Goal: Information Seeking & Learning: Learn about a topic

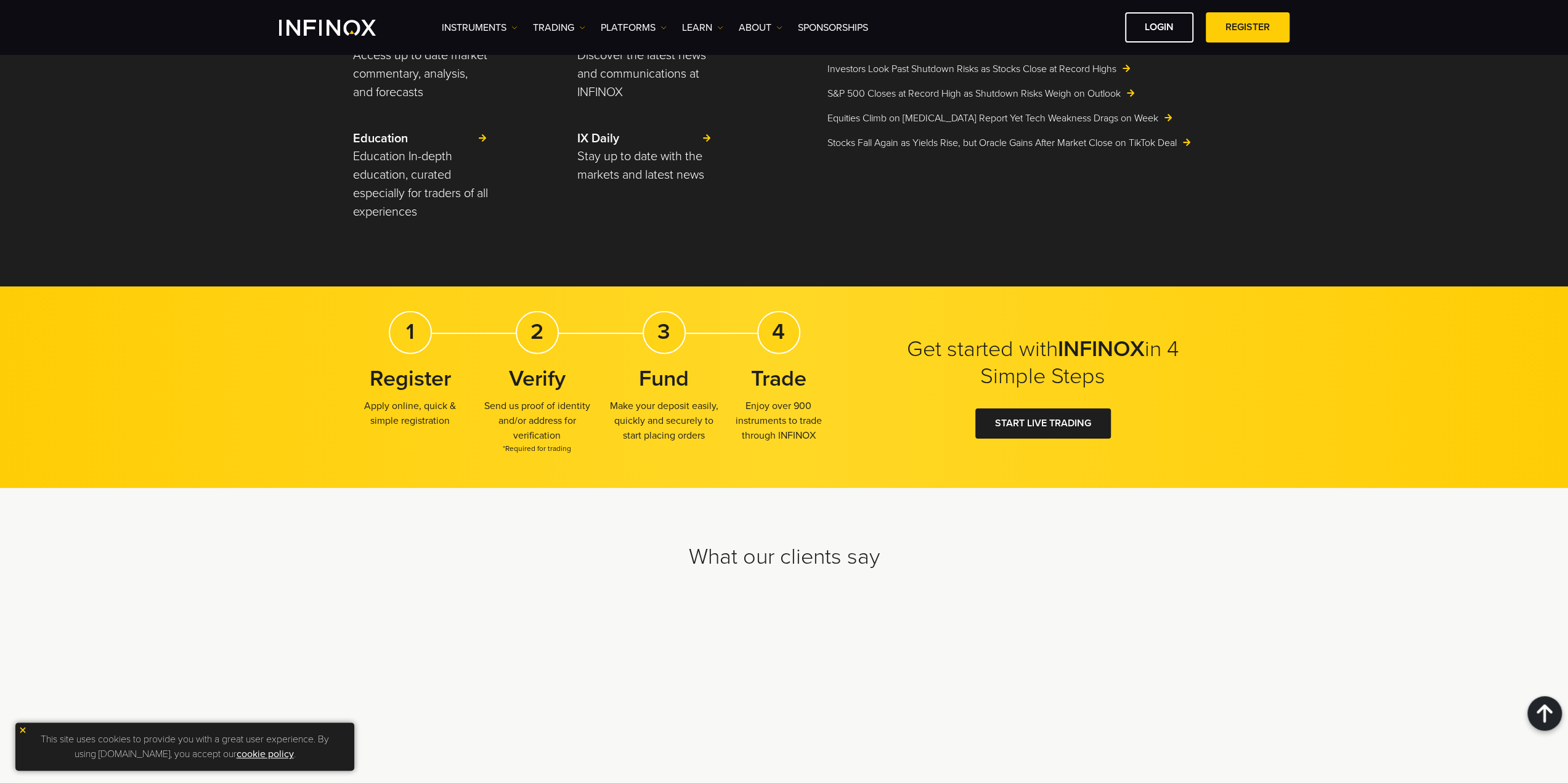
scroll to position [3511, 0]
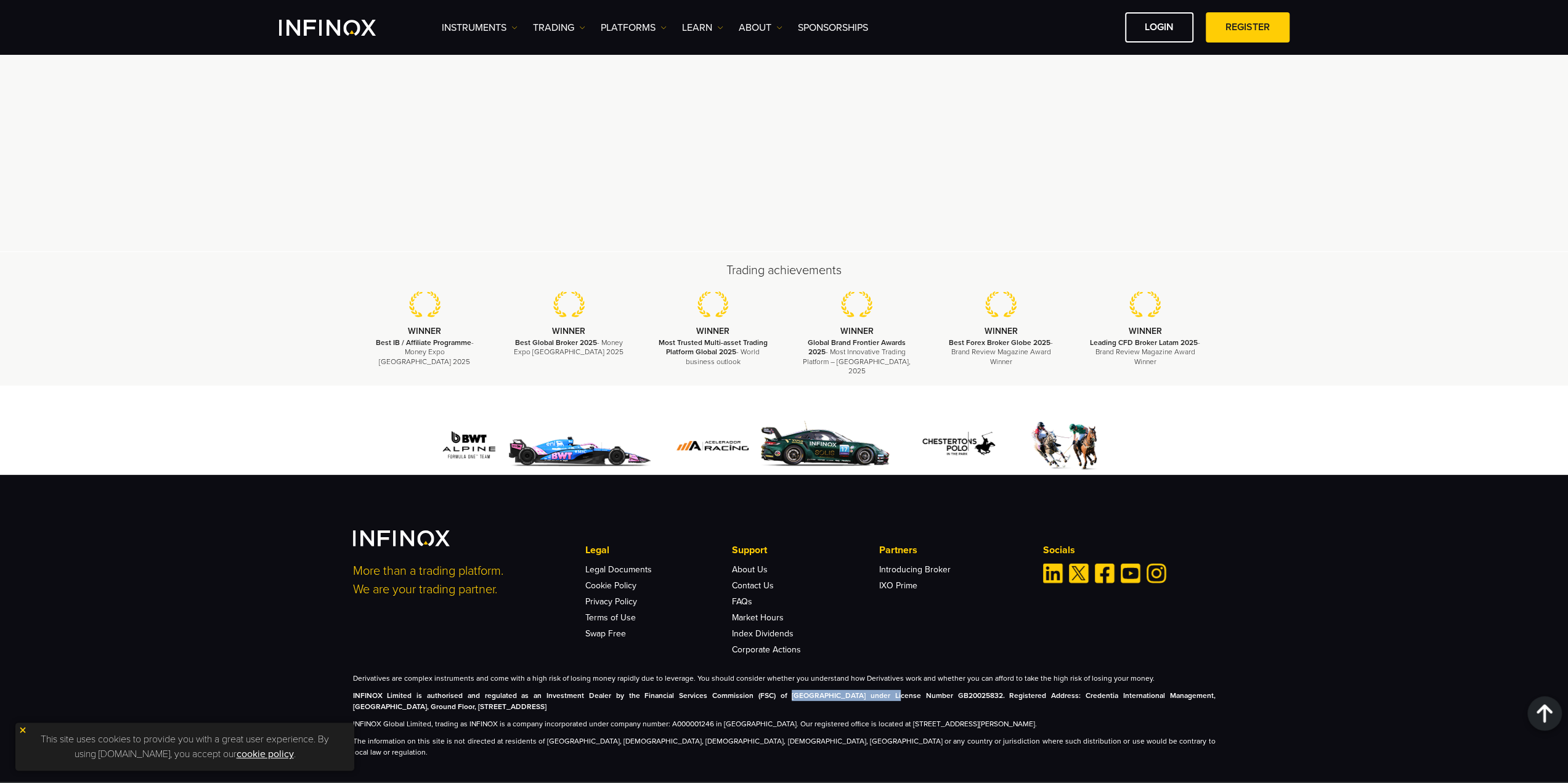
drag, startPoint x: 741, startPoint y: 688, endPoint x: 833, endPoint y: 691, distance: 92.0
click at [833, 691] on p "INFINOX Limited is authorised and regulated as an Investment Dealer by the Fina…" at bounding box center [784, 701] width 863 height 22
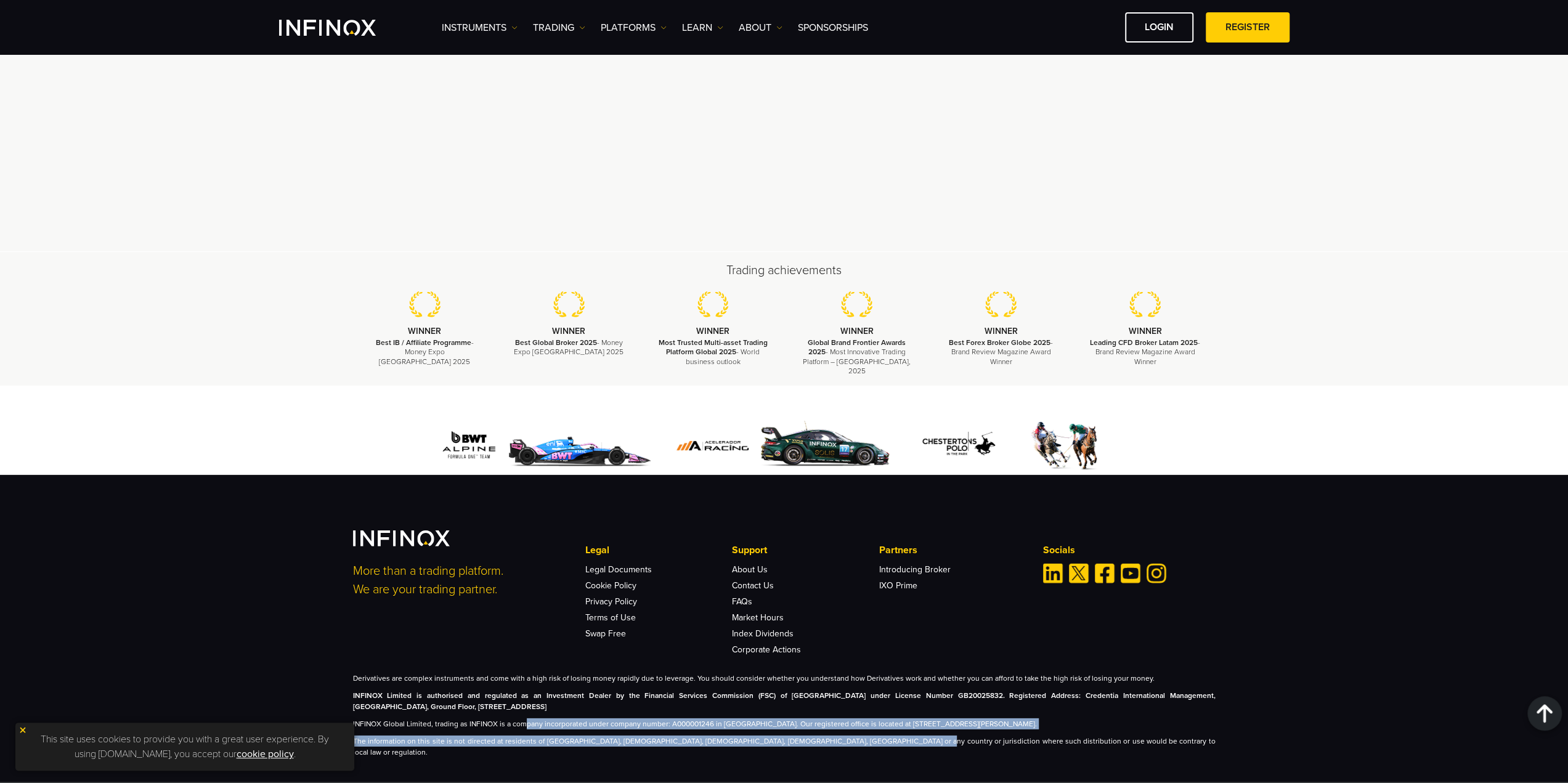
drag, startPoint x: 522, startPoint y: 713, endPoint x: 860, endPoint y: 735, distance: 338.7
click at [860, 735] on div "Derivatives are complex instruments and come with a high risk of losing money r…" at bounding box center [784, 715] width 863 height 85
click at [860, 736] on p "The information on this site is not directed at residents of [GEOGRAPHIC_DATA],…" at bounding box center [784, 747] width 863 height 22
click at [862, 736] on p "The information on this site is not directed at residents of [GEOGRAPHIC_DATA],…" at bounding box center [784, 747] width 863 height 22
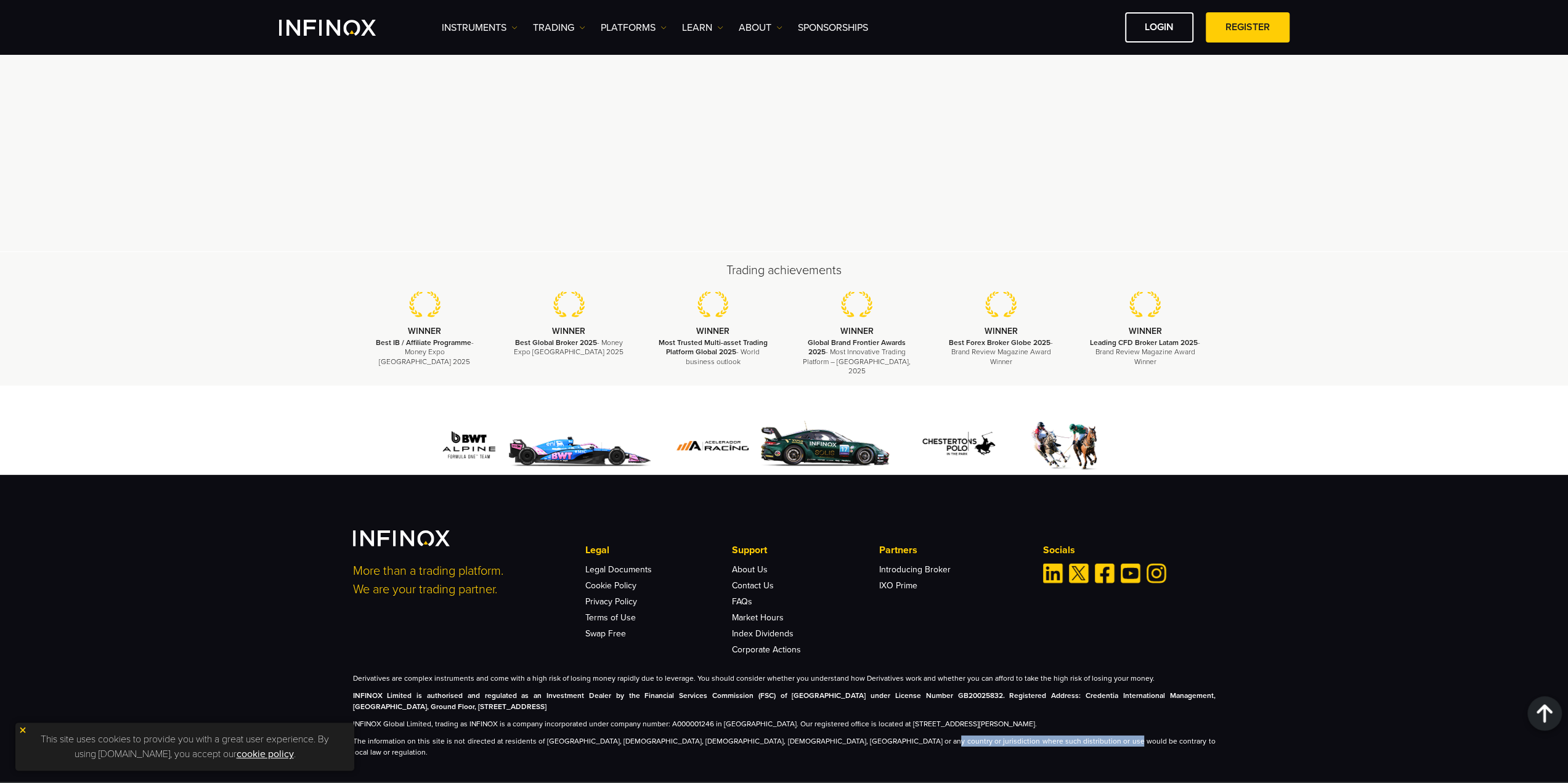
drag, startPoint x: 862, startPoint y: 734, endPoint x: 1168, endPoint y: 722, distance: 306.2
click at [1153, 725] on div "Derivatives are complex instruments and come with a high risk of losing money r…" at bounding box center [784, 715] width 863 height 85
drag, startPoint x: 1324, startPoint y: 348, endPoint x: 1315, endPoint y: 361, distance: 15.8
click at [1324, 348] on div "Trading achievements WINNER Best IB / Affiliate Programme - Money Expo [GEOGRAP…" at bounding box center [784, 319] width 1568 height 134
